Goal: Information Seeking & Learning: Find specific fact

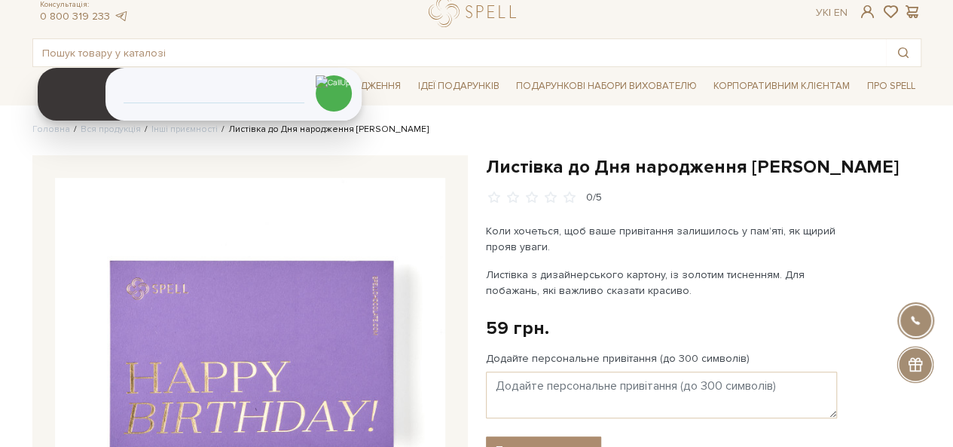
scroll to position [75, 0]
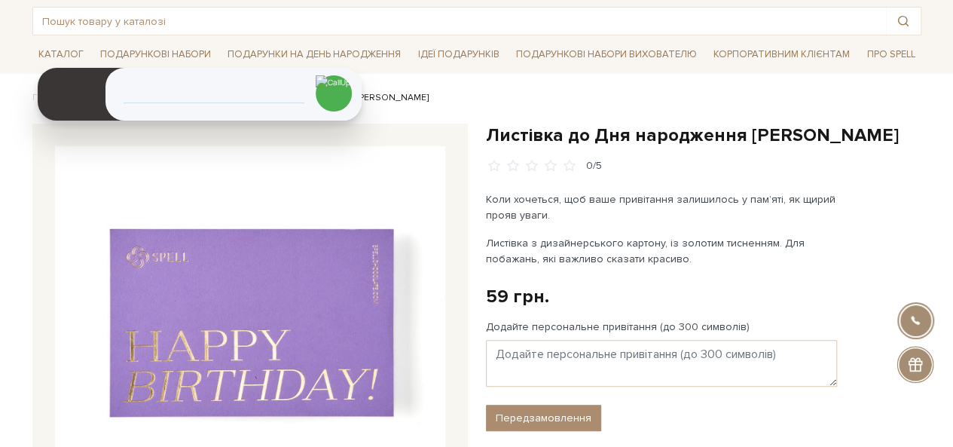
click at [829, 133] on h1 "Листівка до Дня народження [PERSON_NAME]" at bounding box center [703, 135] width 435 height 23
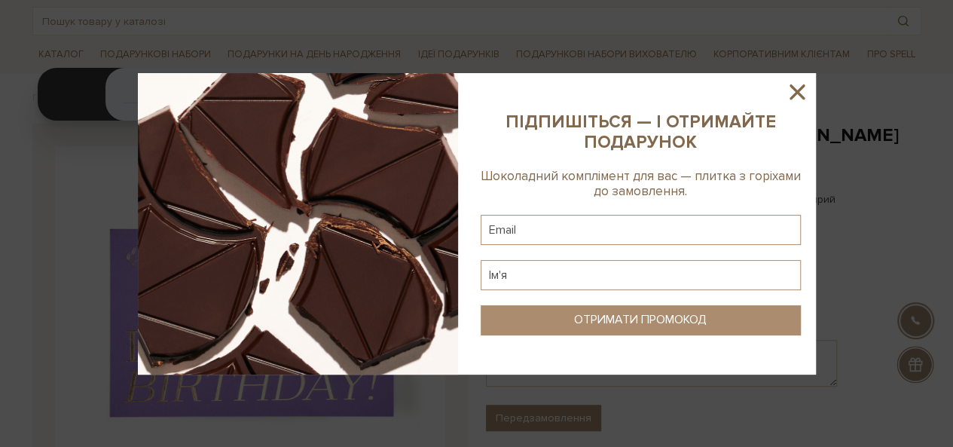
click at [789, 90] on icon at bounding box center [797, 92] width 26 height 26
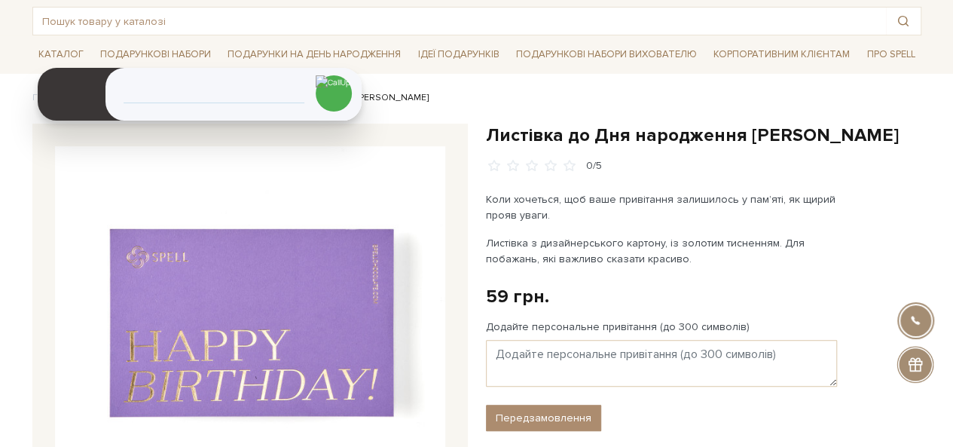
click at [827, 138] on h1 "Листівка до Дня народження [PERSON_NAME]" at bounding box center [703, 135] width 435 height 23
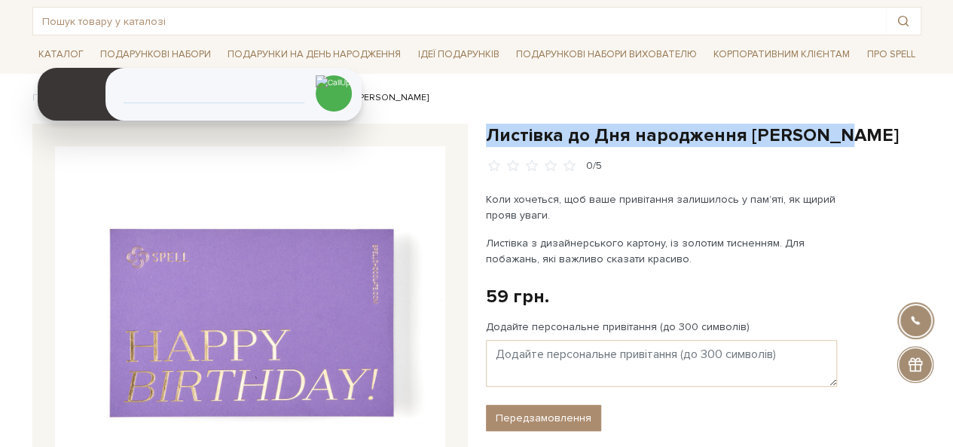
drag, startPoint x: 827, startPoint y: 138, endPoint x: 521, endPoint y: 127, distance: 306.1
click at [521, 127] on h1 "Листівка до Дня народження [PERSON_NAME]" at bounding box center [703, 135] width 435 height 23
copy h1 "Листівка до Дня народження [PERSON_NAME]"
